Goal: Task Accomplishment & Management: Use online tool/utility

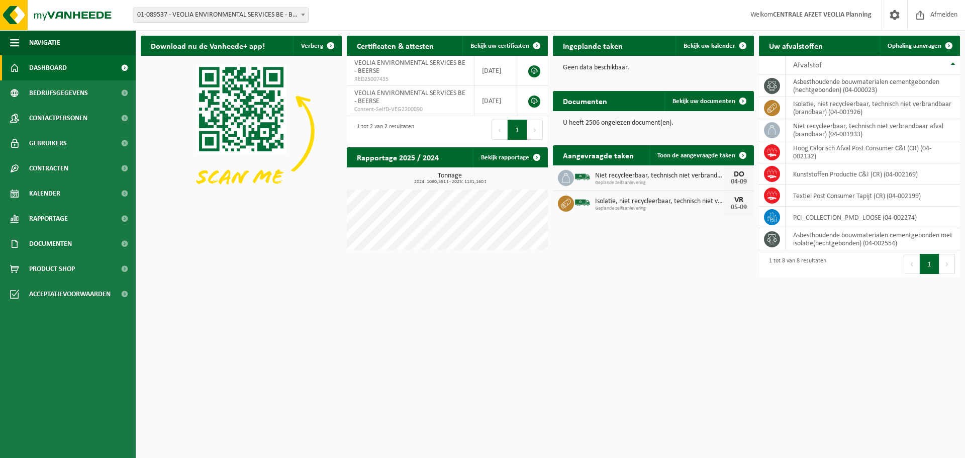
click at [224, 12] on span "01-089537 - VEOLIA ENVIRONMENTAL SERVICES BE - BEERSE" at bounding box center [220, 15] width 175 height 14
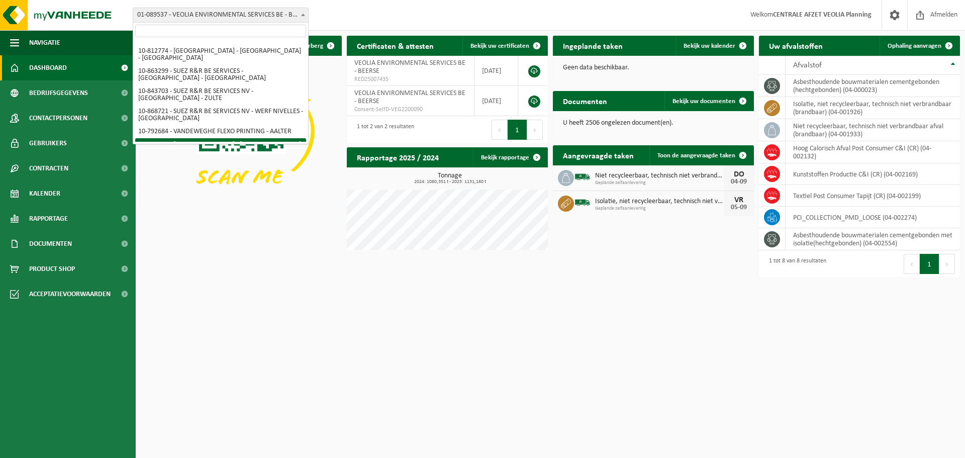
scroll to position [146, 0]
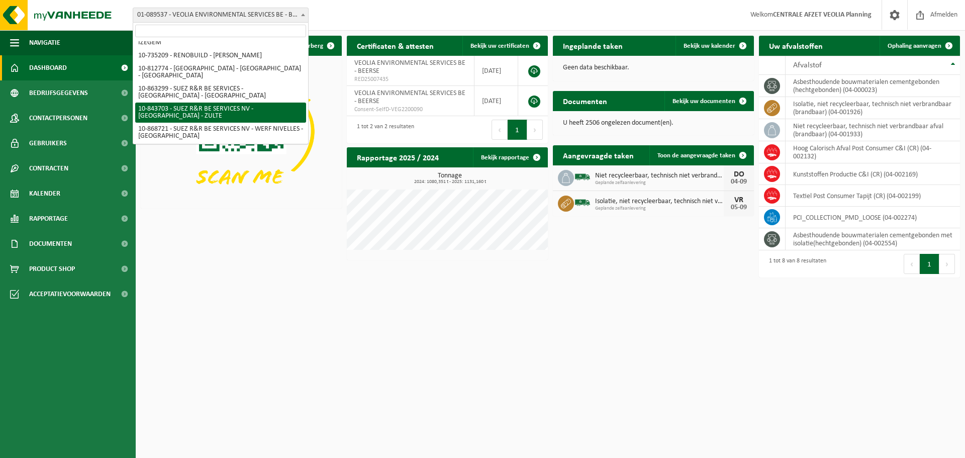
select select "92958"
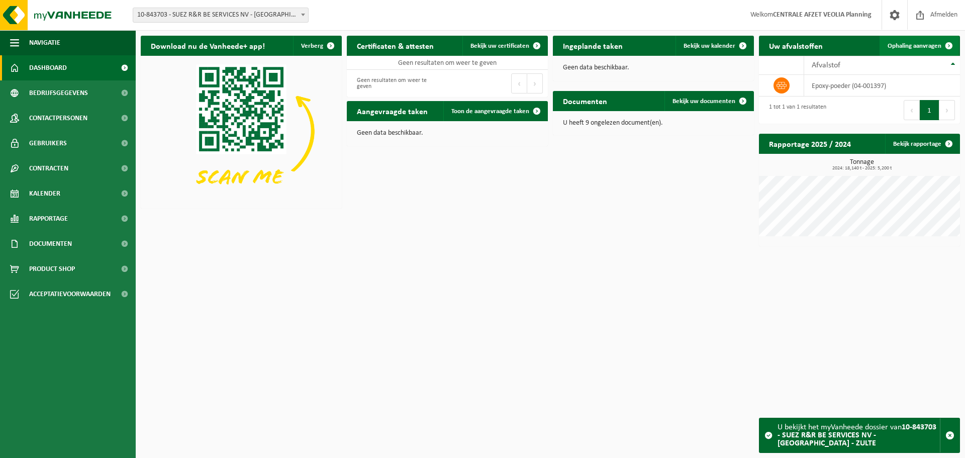
click at [923, 49] on span "Ophaling aanvragen" at bounding box center [914, 46] width 54 height 7
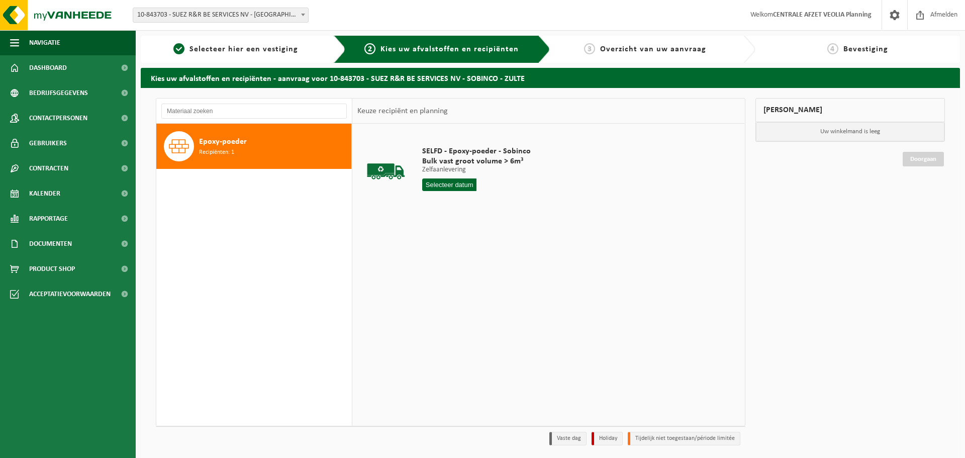
click at [244, 146] on span "Epoxy-poeder" at bounding box center [223, 142] width 48 height 12
click at [460, 186] on input "text" at bounding box center [449, 184] width 54 height 13
click at [451, 188] on input "text" at bounding box center [449, 184] width 54 height 13
click at [448, 180] on input "text" at bounding box center [449, 184] width 54 height 13
click at [230, 155] on span "Recipiënten: 1" at bounding box center [216, 153] width 35 height 10
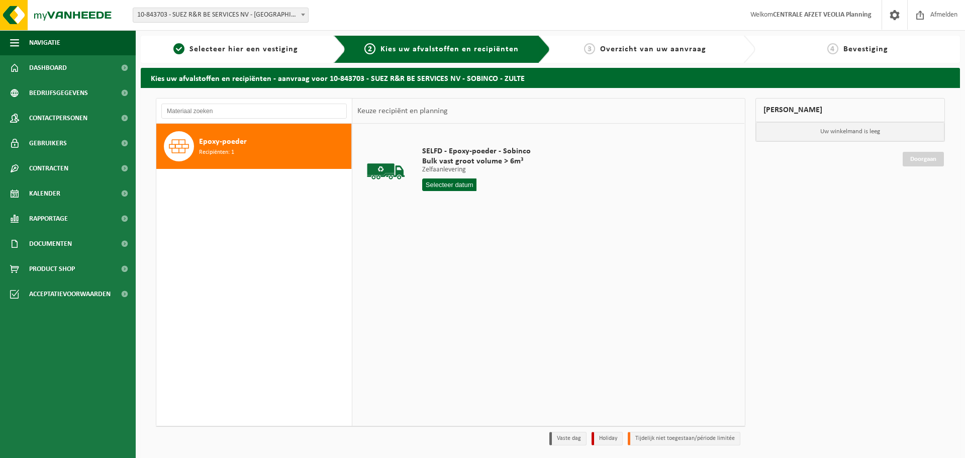
click at [449, 192] on div "SELFD - Epoxy-poeder - Sobinco Bulk vast groot volume > 6m³ Zelfaanlevering Zel…" at bounding box center [476, 171] width 119 height 70
click at [449, 189] on input "text" at bounding box center [449, 184] width 54 height 13
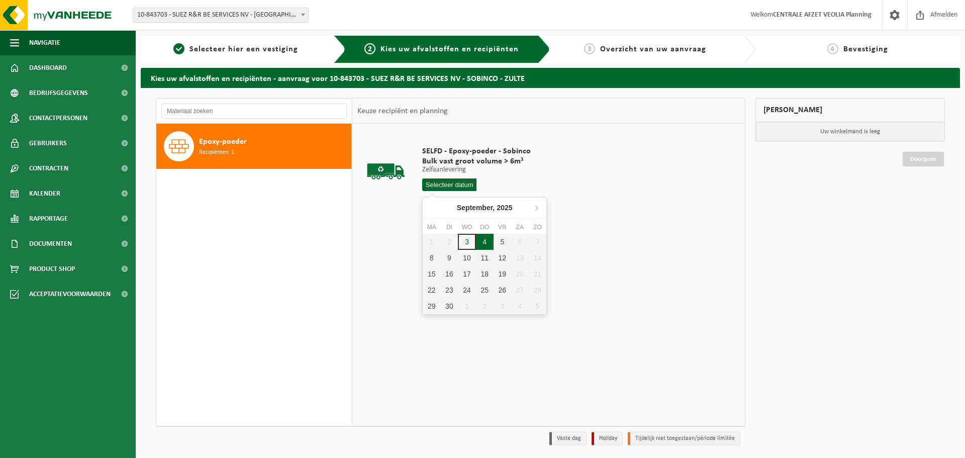
click at [488, 240] on div "4" at bounding box center [485, 242] width 18 height 16
type input "Van 2025-09-04"
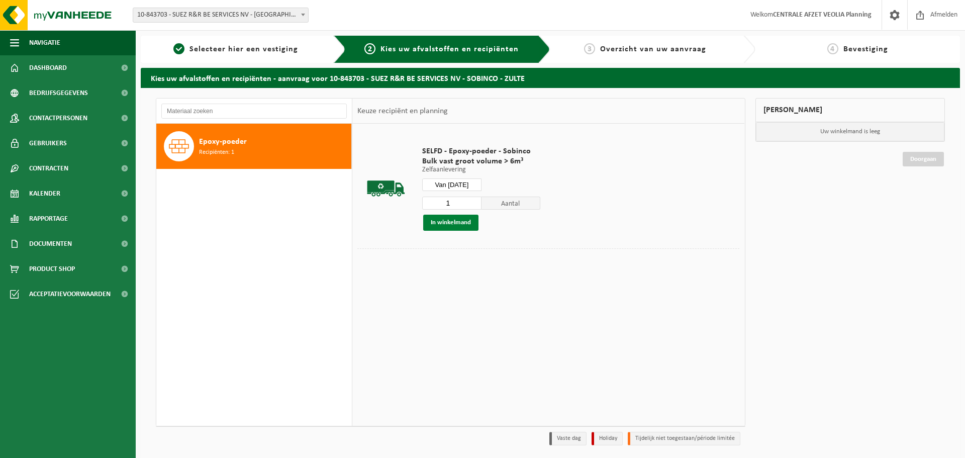
click at [462, 223] on button "In winkelmand" at bounding box center [450, 223] width 55 height 16
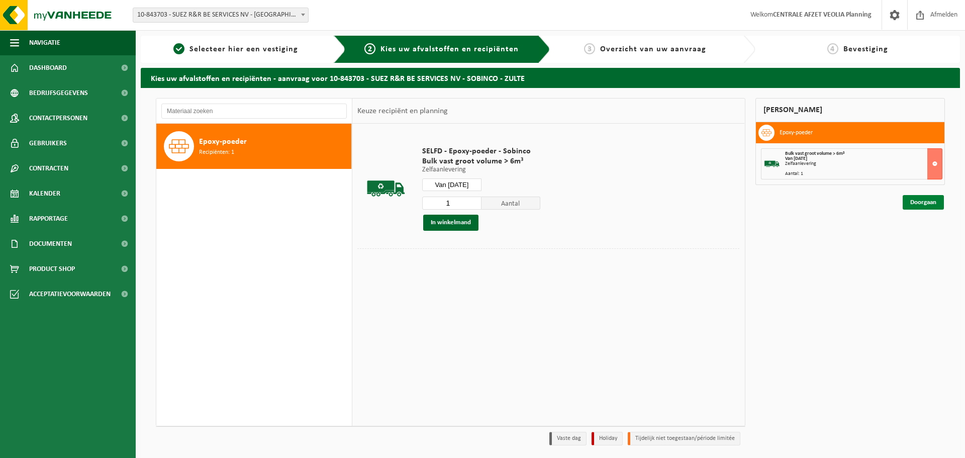
click at [931, 207] on link "Doorgaan" at bounding box center [922, 202] width 41 height 15
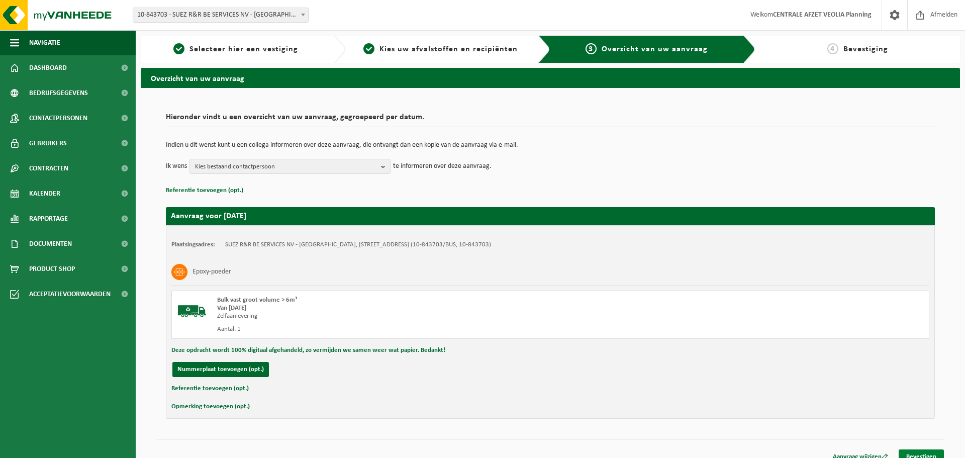
click at [922, 456] on link "Bevestigen" at bounding box center [920, 456] width 45 height 15
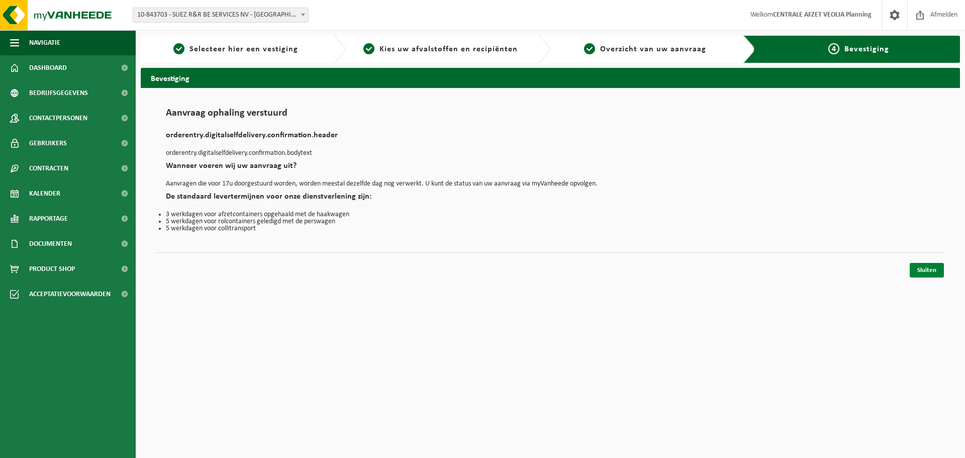
click at [925, 267] on link "Sluiten" at bounding box center [926, 270] width 34 height 15
